Goal: Understand process/instructions

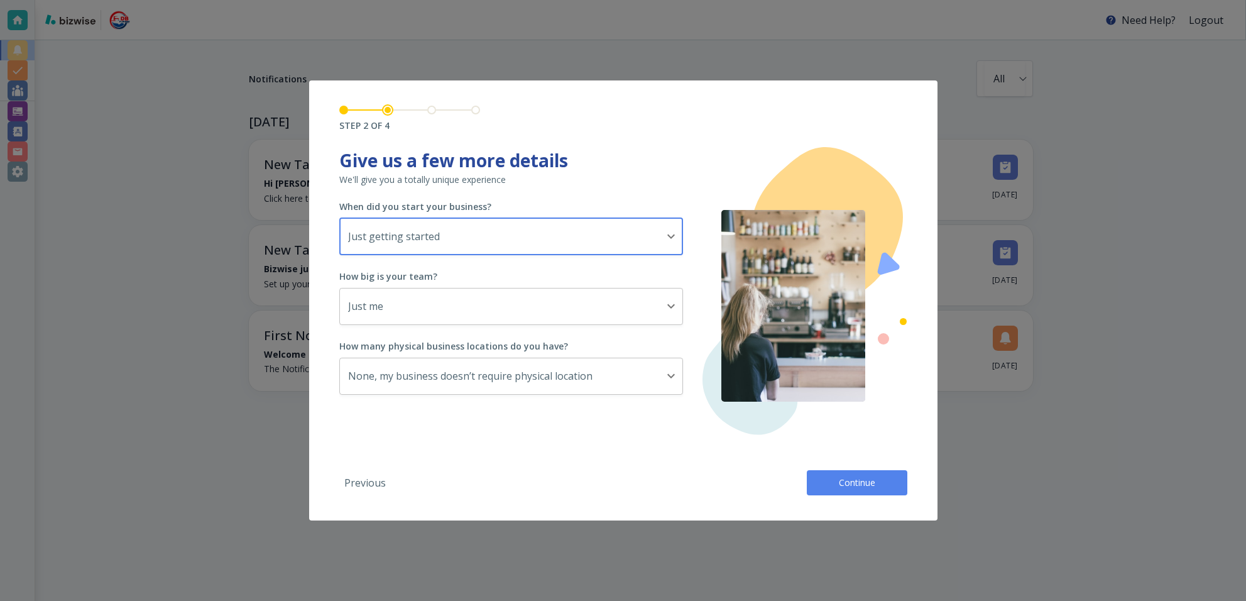
click at [1070, 39] on div at bounding box center [623, 300] width 1246 height 601
drag, startPoint x: 364, startPoint y: 469, endPoint x: 285, endPoint y: 376, distance: 121.6
click at [363, 468] on div "Previous Continue" at bounding box center [623, 477] width 568 height 35
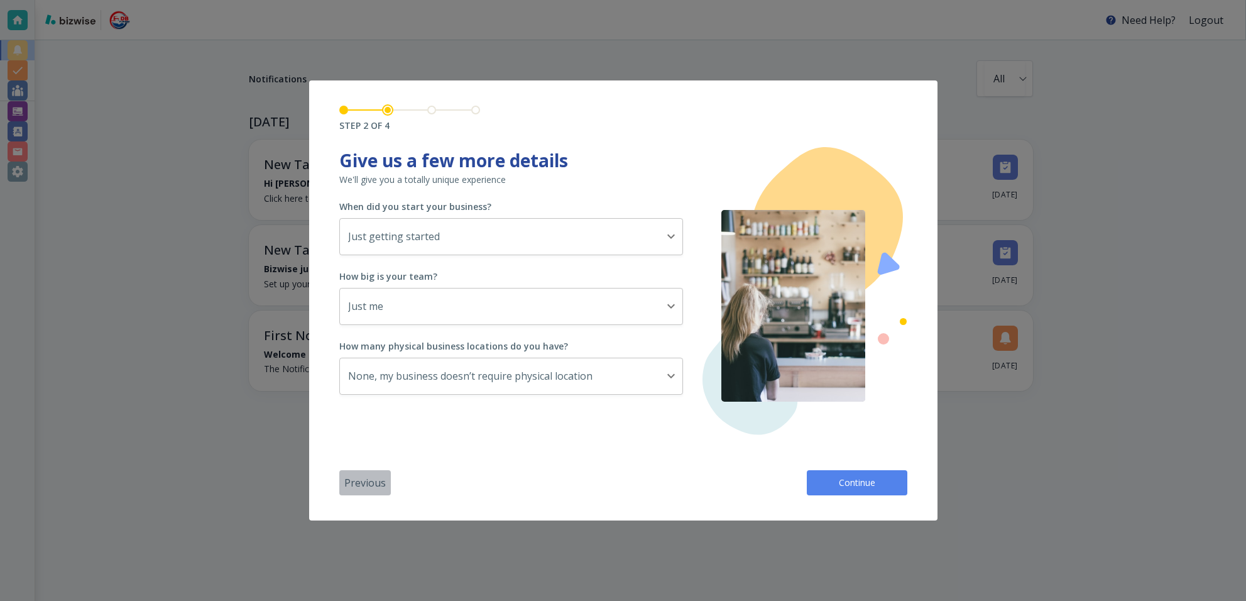
click at [372, 476] on button "Previous" at bounding box center [365, 482] width 52 height 25
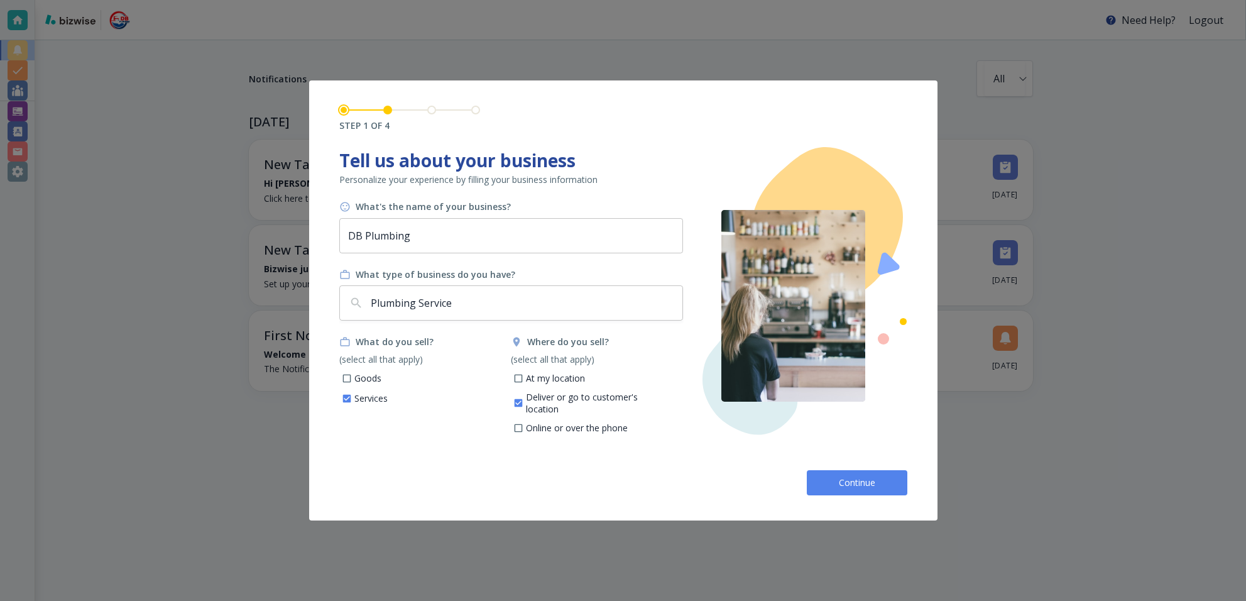
click at [375, 481] on div "Continue" at bounding box center [623, 477] width 568 height 35
click at [373, 477] on div "Continue" at bounding box center [623, 477] width 568 height 35
click at [1209, 25] on div at bounding box center [623, 300] width 1246 height 601
click at [1206, 23] on div at bounding box center [623, 300] width 1246 height 601
drag, startPoint x: 891, startPoint y: 462, endPoint x: 890, endPoint y: 471, distance: 8.2
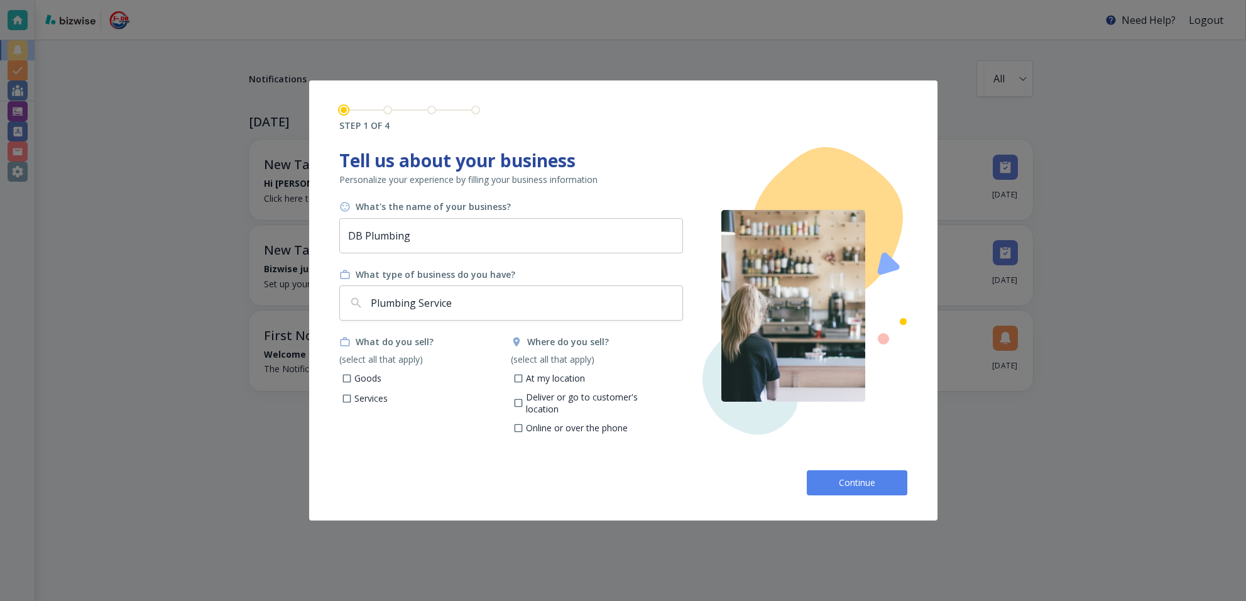
click at [890, 468] on div "Continue" at bounding box center [623, 477] width 568 height 35
click at [890, 471] on button "Continue" at bounding box center [857, 482] width 101 height 25
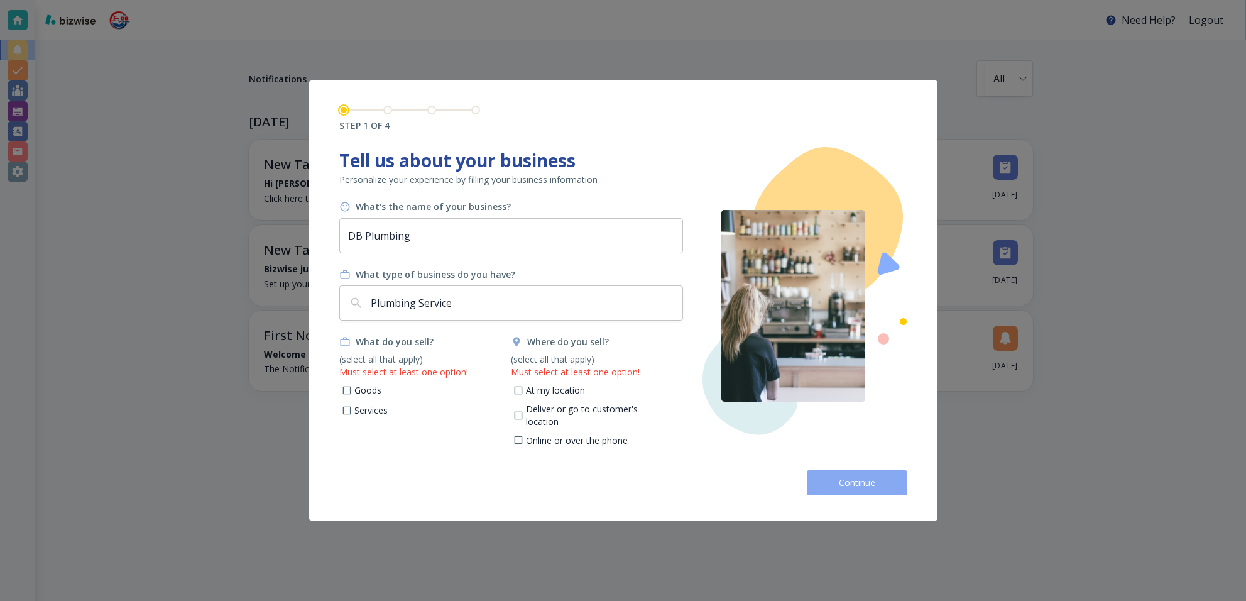
click at [890, 470] on button "Continue" at bounding box center [857, 482] width 101 height 25
click at [844, 488] on span "Continue" at bounding box center [857, 482] width 40 height 13
